Goal: Task Accomplishment & Management: Manage account settings

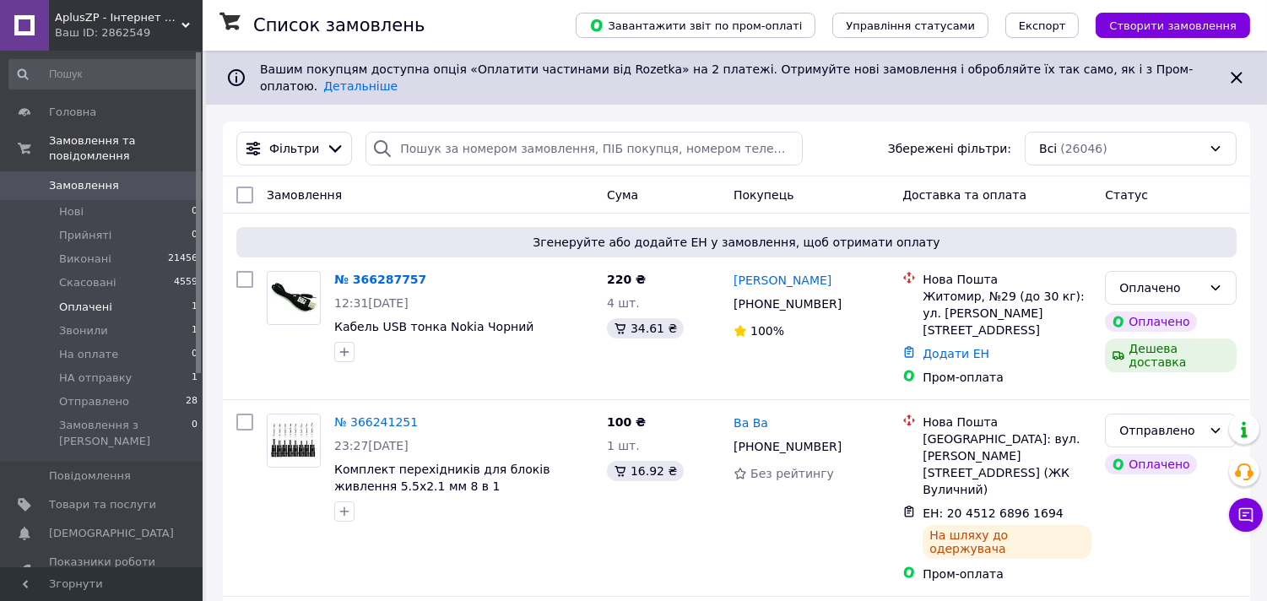
click at [102, 300] on span "Оплачені" at bounding box center [85, 307] width 53 height 15
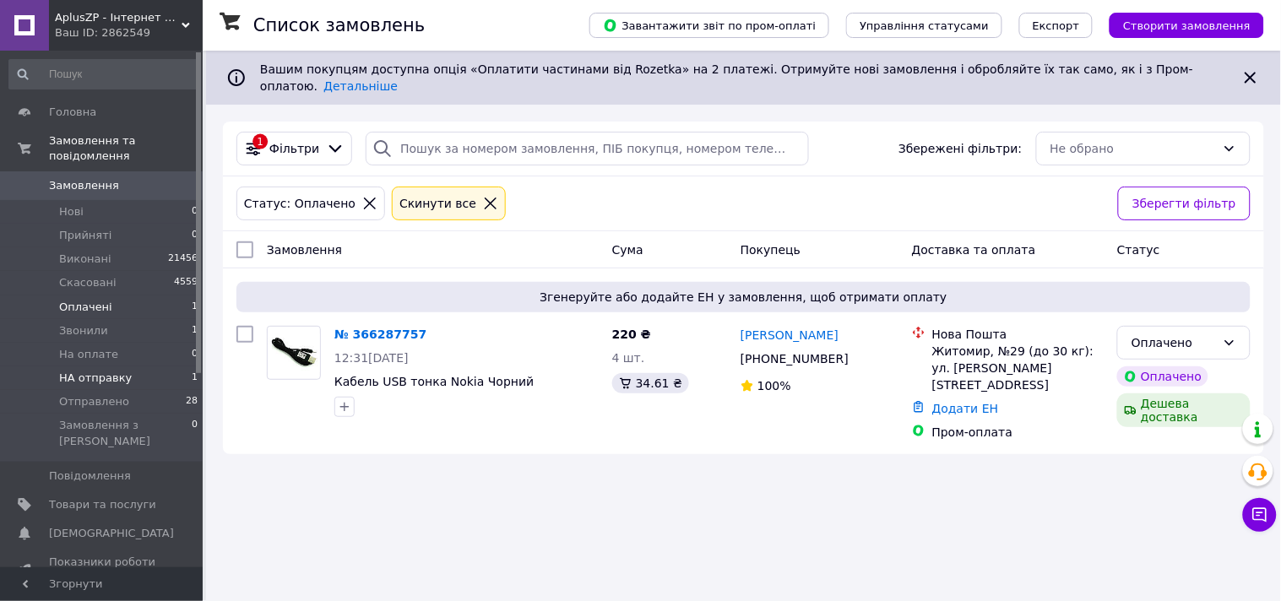
click at [72, 371] on span "НА отправку" at bounding box center [95, 378] width 73 height 15
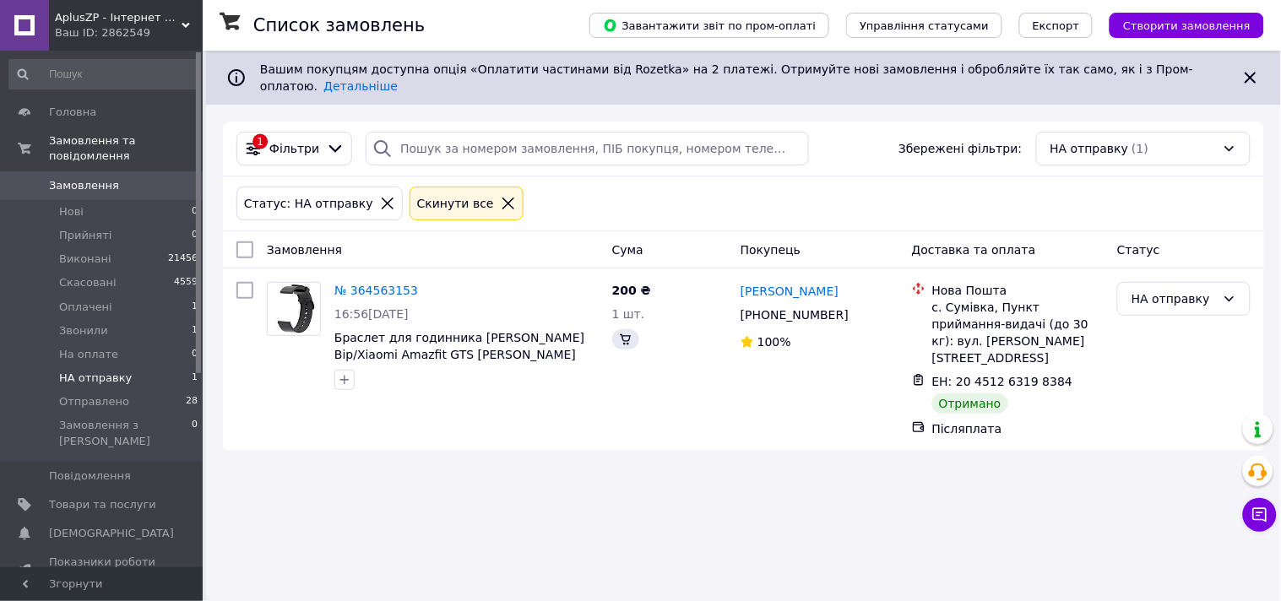
click at [79, 394] on span "Отправлено" at bounding box center [94, 401] width 70 height 15
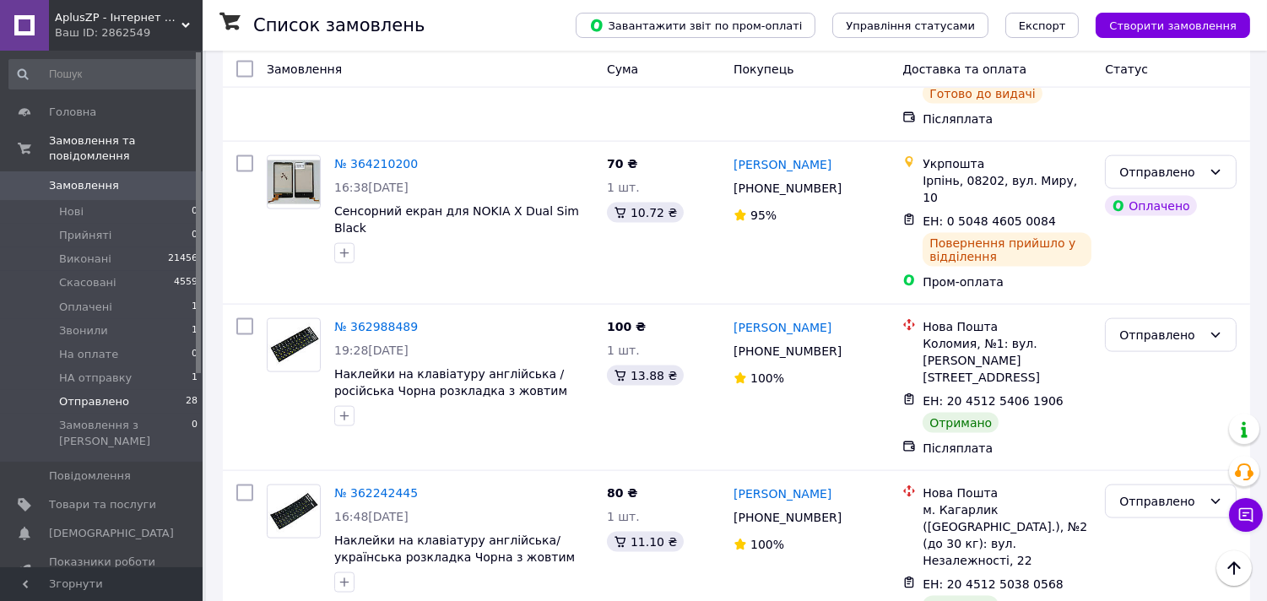
scroll to position [4265, 0]
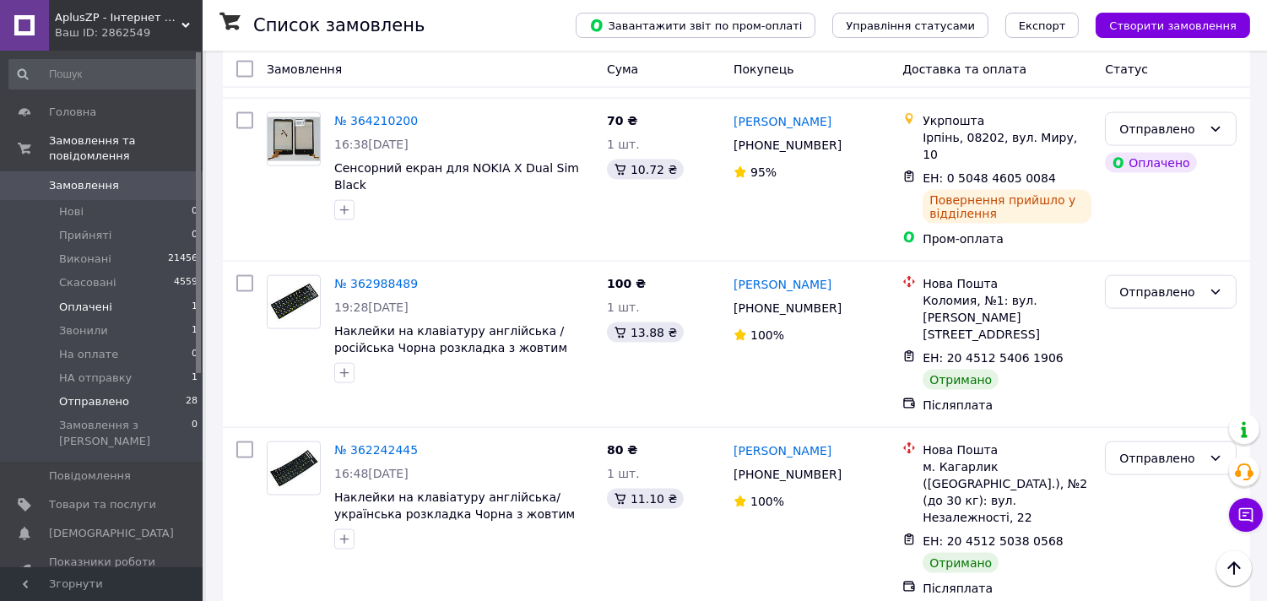
click at [97, 300] on span "Оплачені" at bounding box center [85, 307] width 53 height 15
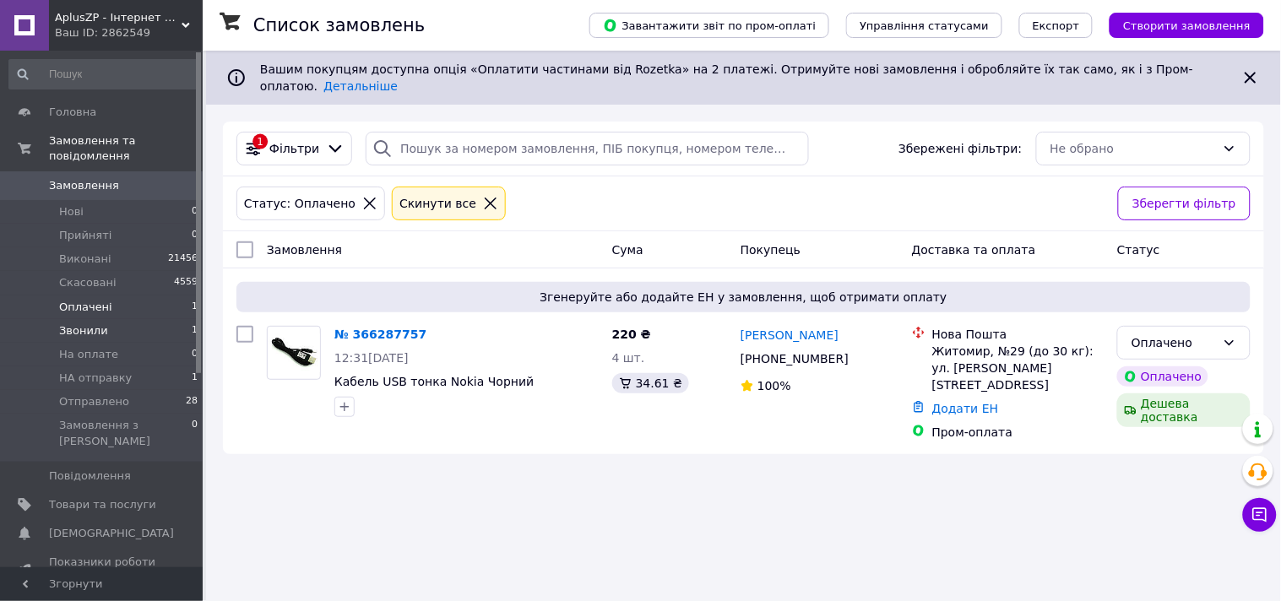
click at [99, 323] on span "Звонили" at bounding box center [83, 330] width 49 height 15
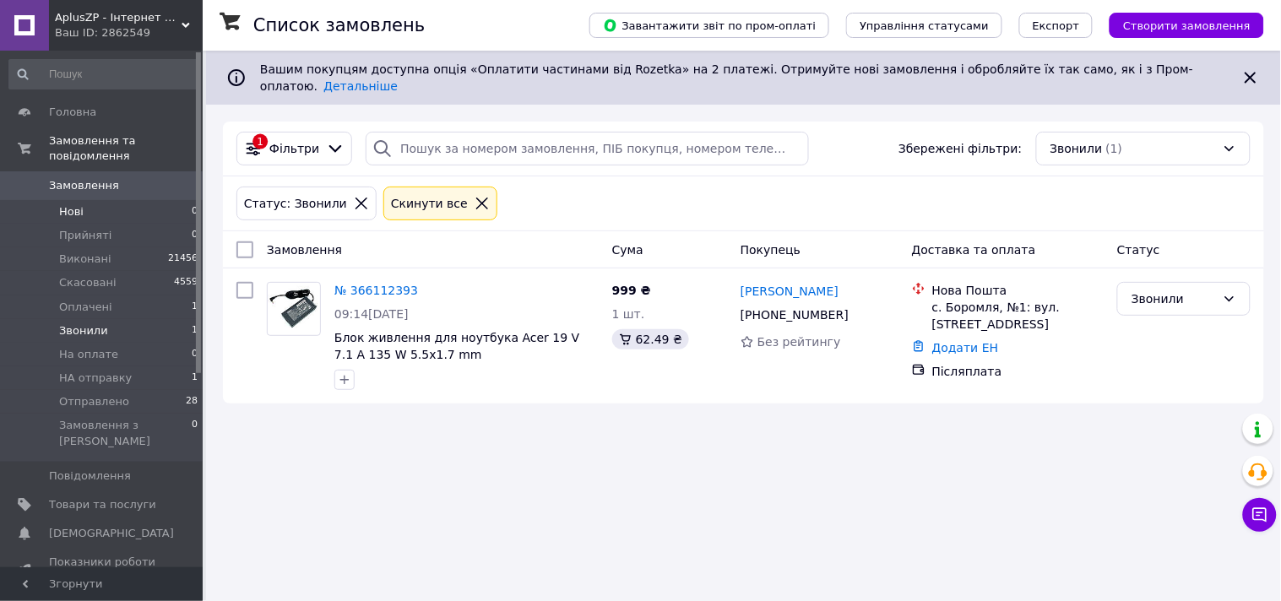
click at [95, 200] on li "Нові 0" at bounding box center [104, 212] width 208 height 24
